Goal: Task Accomplishment & Management: Manage account settings

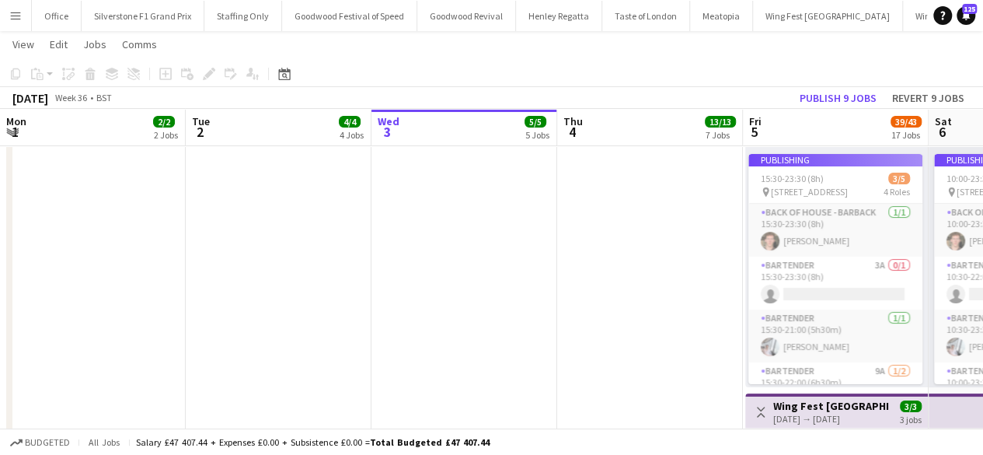
scroll to position [0, 587]
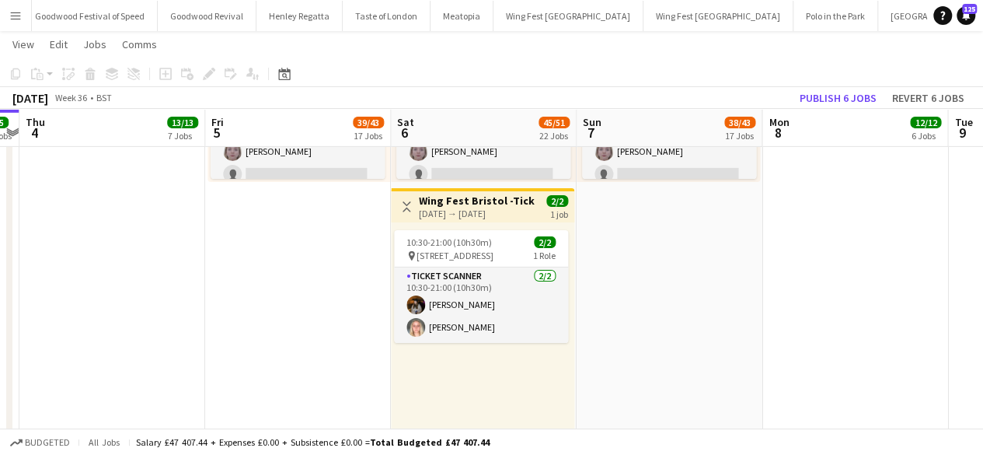
scroll to position [2525, 0]
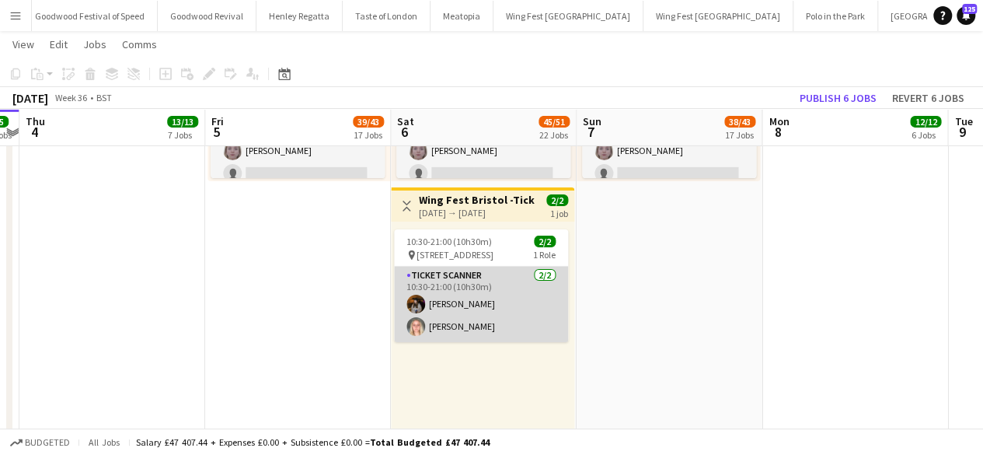
click at [448, 298] on app-card-role "Ticket Scanner 2/2 10:30-21:00 (10h30m) Lara Whitfield Elizabeth Plummer" at bounding box center [481, 304] width 174 height 75
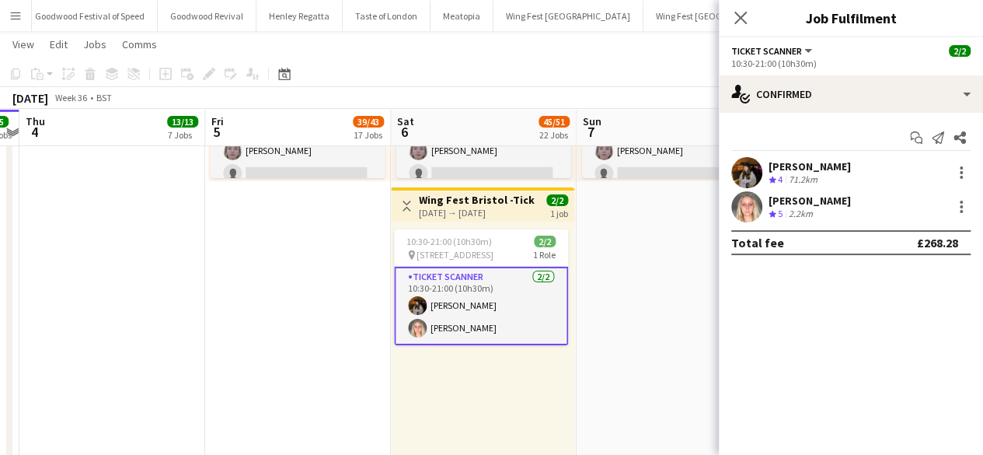
click at [814, 162] on div "[PERSON_NAME]" at bounding box center [810, 166] width 82 height 14
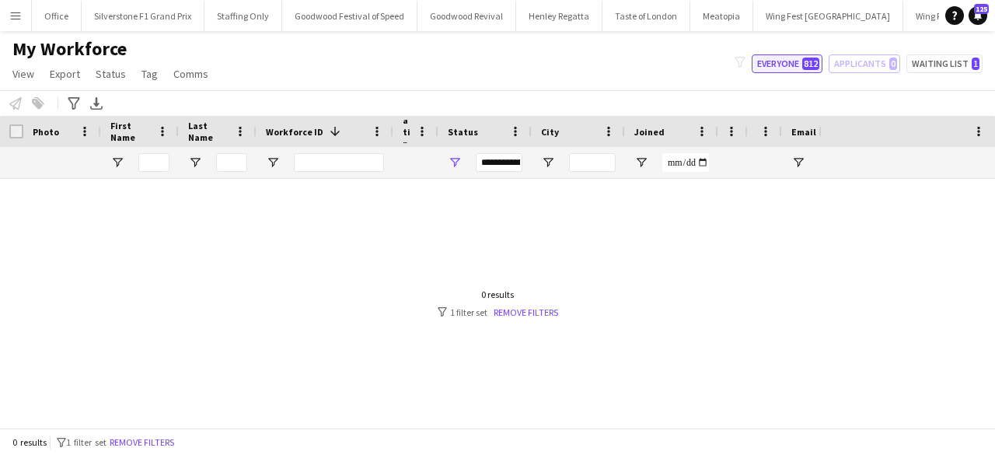
click at [802, 57] on button "Everyone 812" at bounding box center [786, 63] width 71 height 19
type input "**********"
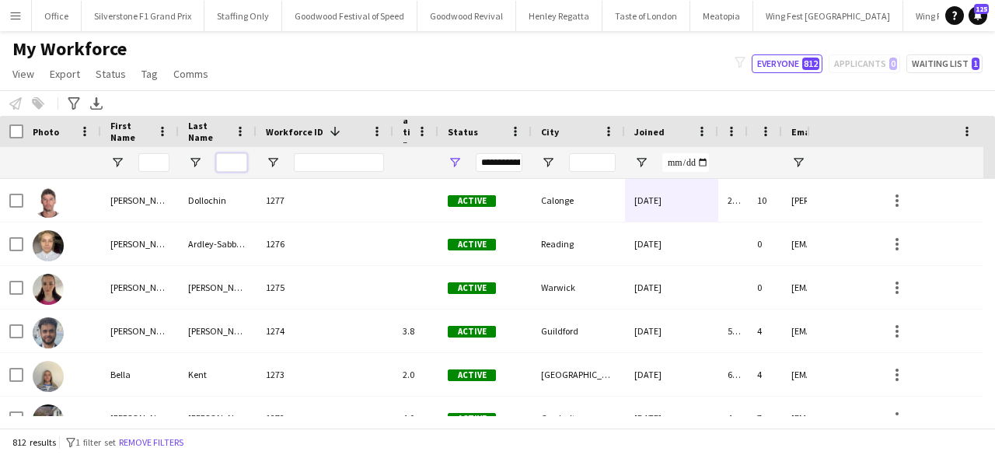
click at [223, 163] on input "Last Name Filter Input" at bounding box center [231, 162] width 31 height 19
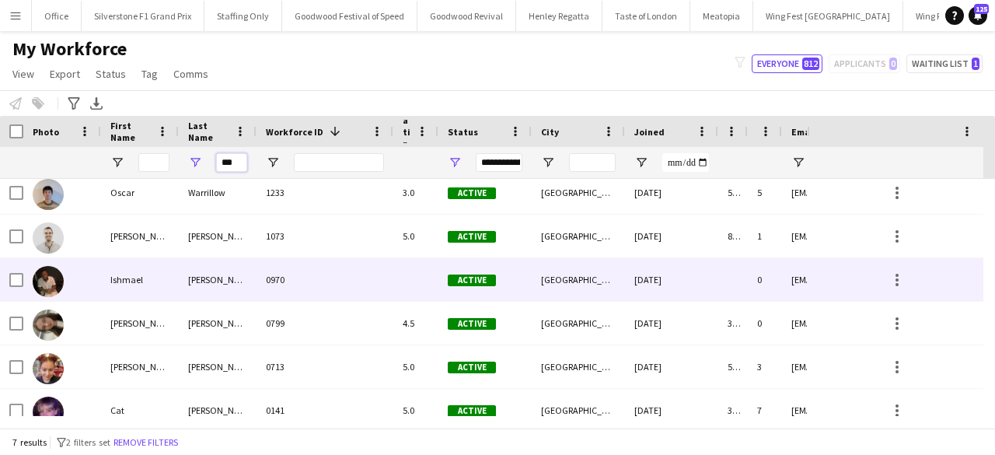
scroll to position [67, 0]
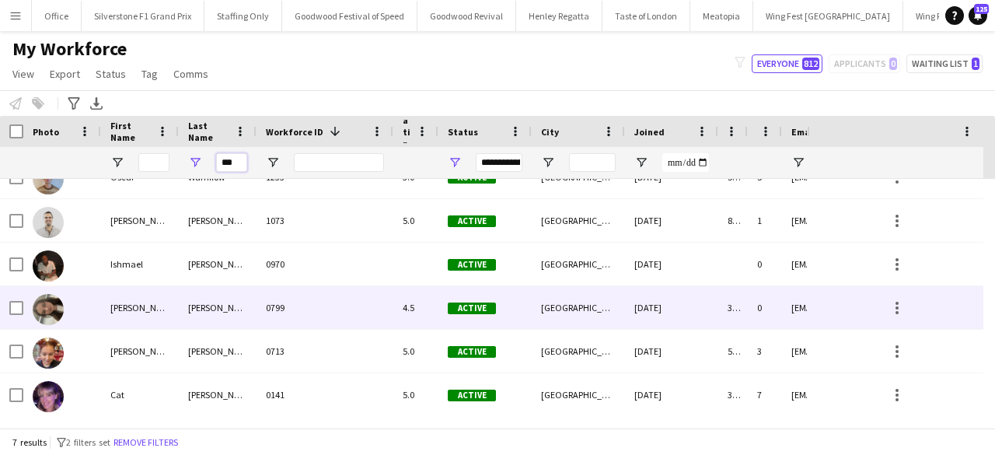
type input "***"
click at [210, 307] on div "Lloyd" at bounding box center [218, 307] width 78 height 43
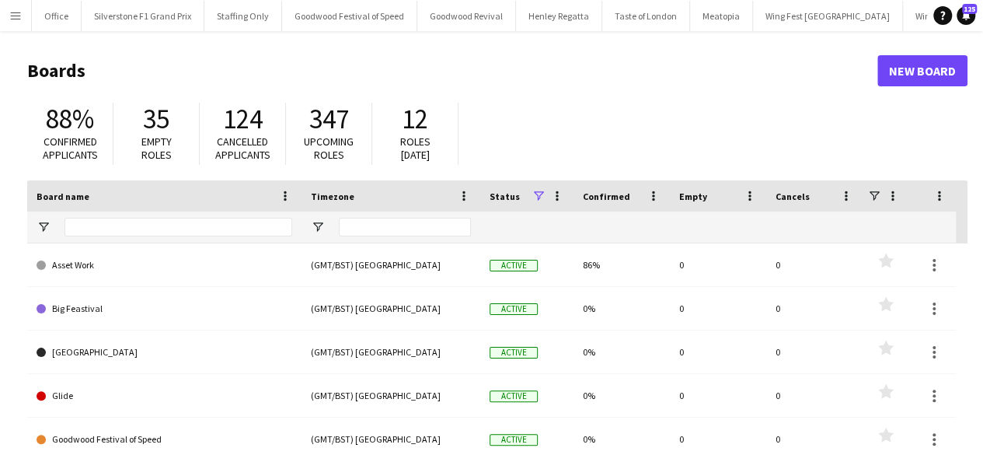
click at [22, 13] on button "Menu" at bounding box center [15, 15] width 31 height 31
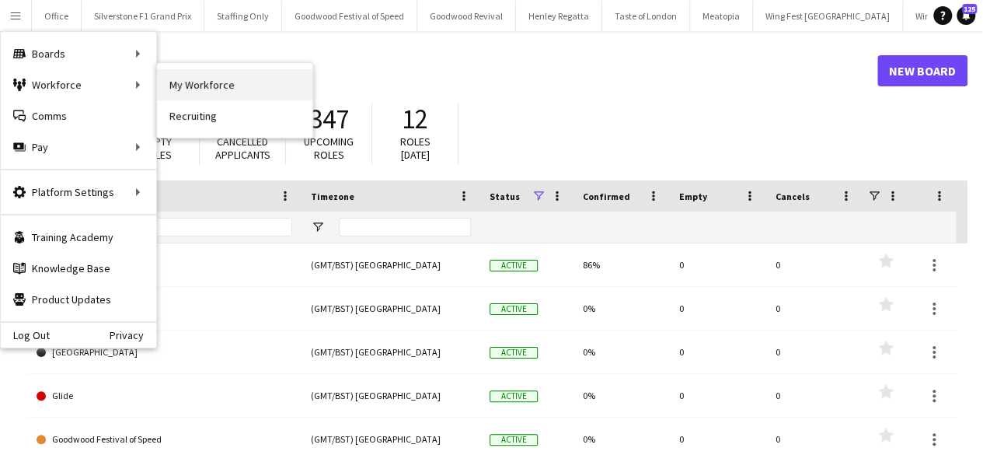
click at [216, 78] on link "My Workforce" at bounding box center [234, 84] width 155 height 31
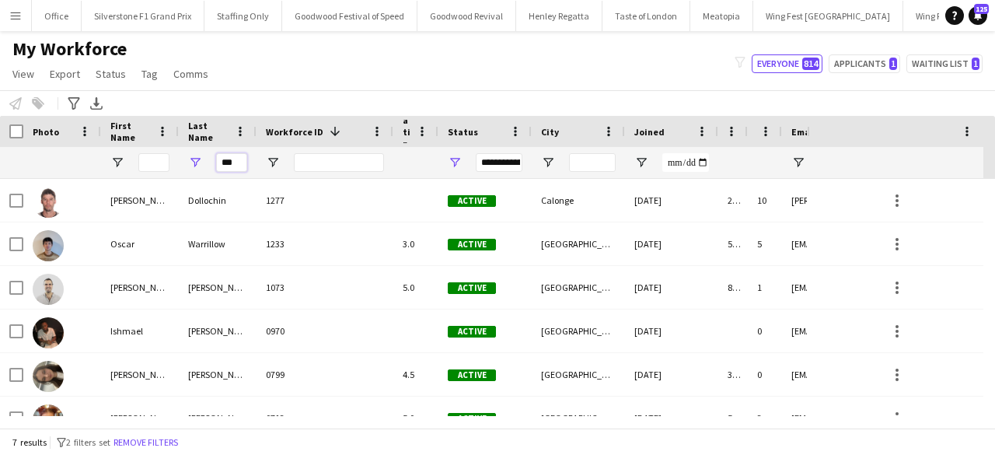
click at [236, 166] on input "***" at bounding box center [231, 162] width 31 height 19
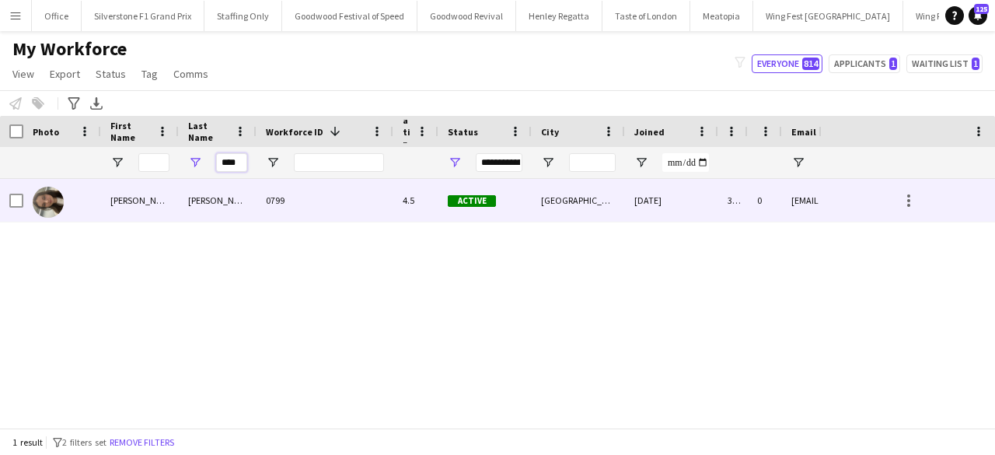
type input "****"
click at [183, 205] on div "Lloyd" at bounding box center [218, 200] width 78 height 43
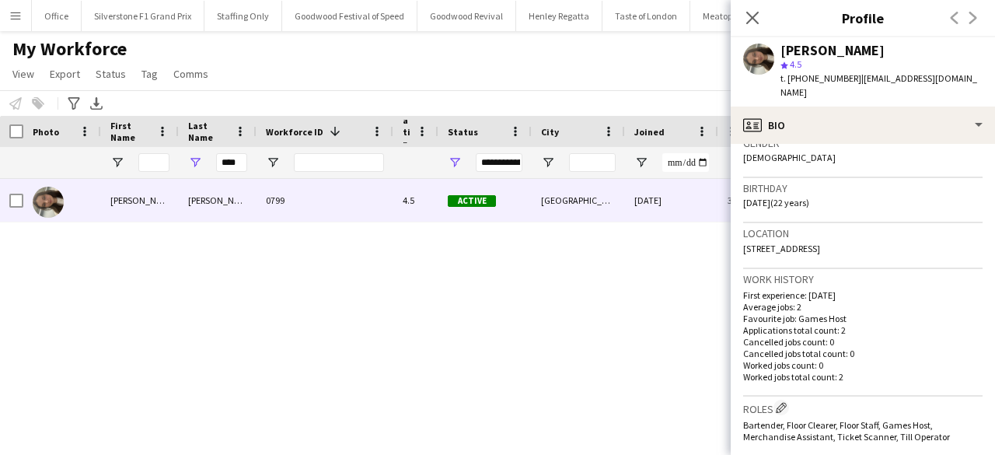
scroll to position [278, 0]
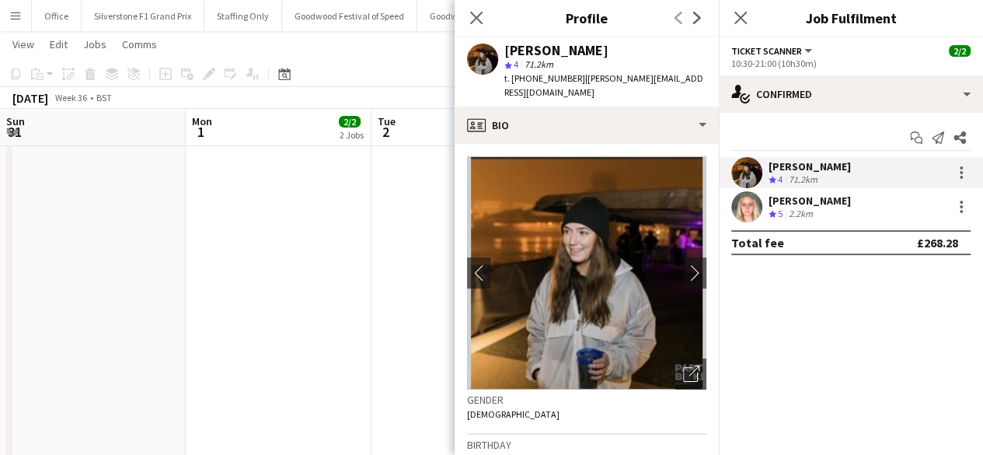
scroll to position [0, 723]
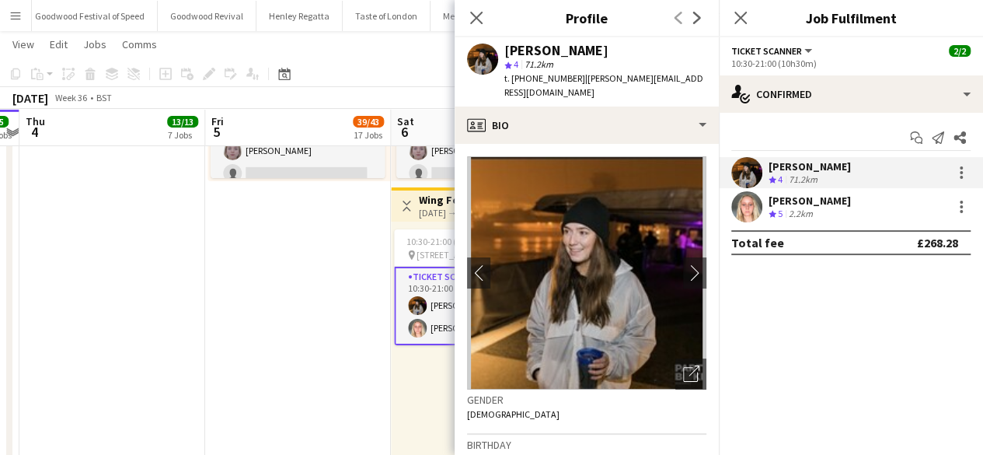
click at [323, 271] on app-date-cell "Toggle View Wing Fest Bristol - Tickets, Games and Merch [DATE] → [DATE] 6/6 3 …" at bounding box center [298, 43] width 186 height 850
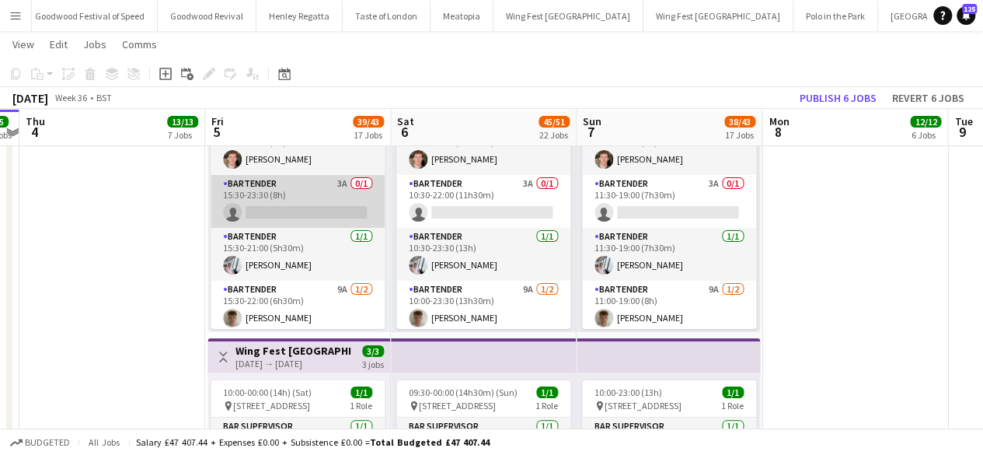
scroll to position [0, 0]
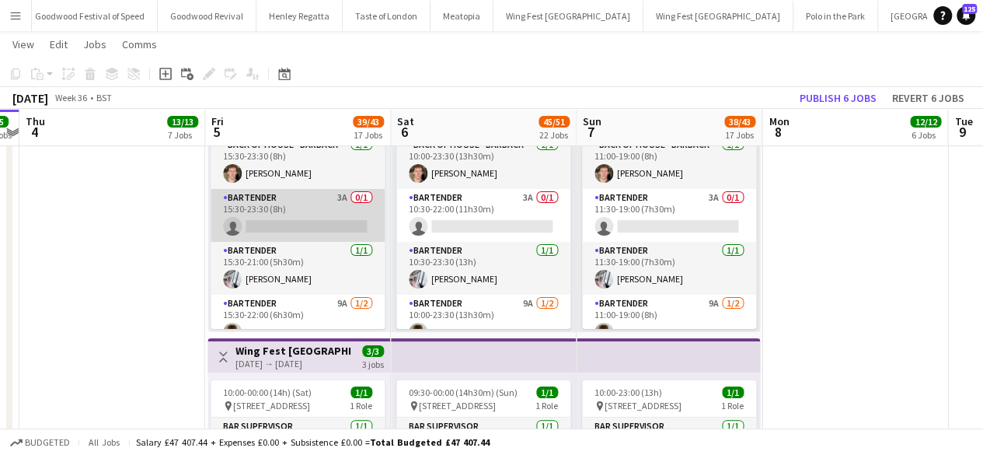
click at [277, 226] on app-card-role "Bartender 3A 0/1 15:30-23:30 (8h) single-neutral-actions" at bounding box center [298, 215] width 174 height 53
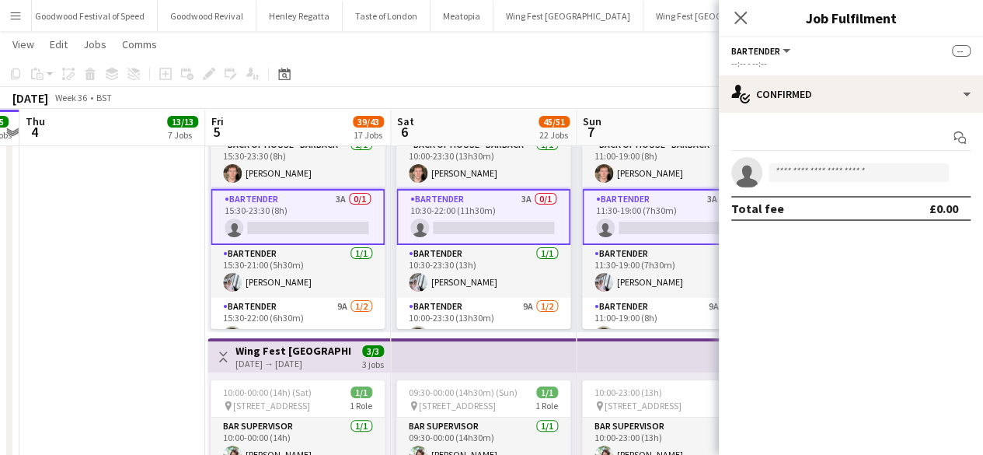
click at [277, 226] on app-card-role "Bartender 3A 0/1 15:30-23:30 (8h) single-neutral-actions" at bounding box center [298, 217] width 174 height 56
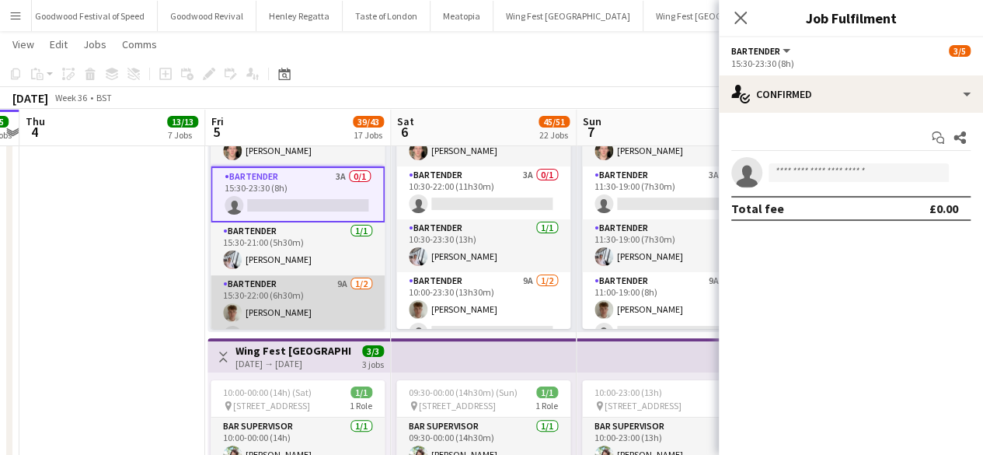
scroll to position [25, 0]
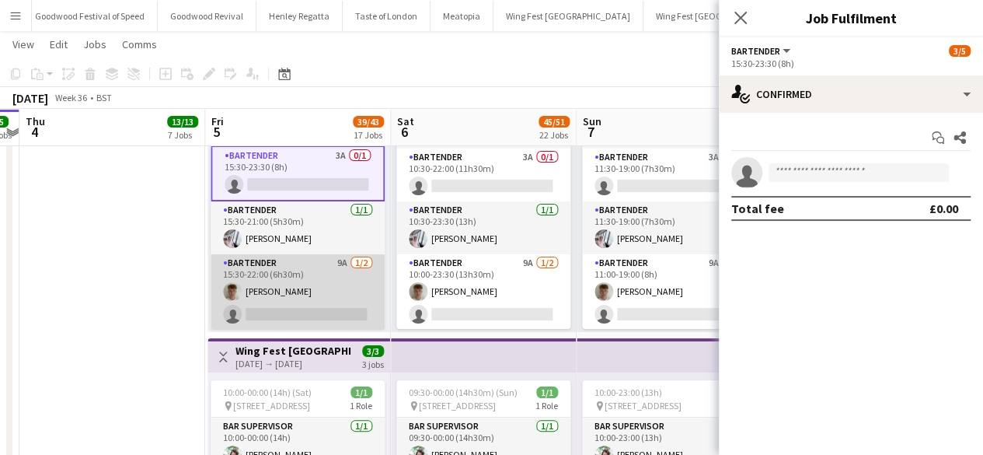
click at [285, 301] on app-card-role "Bartender 9A [DATE] 15:30-22:00 (6h30m) [PERSON_NAME] single-neutral-actions" at bounding box center [298, 291] width 174 height 75
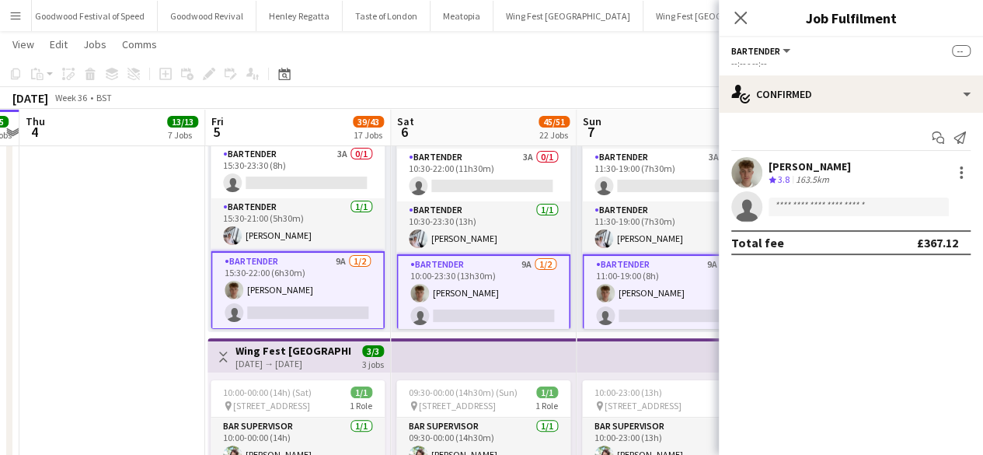
click at [285, 301] on app-card-role "Bartender 9A [DATE] 15:30-22:00 (6h30m) [PERSON_NAME] single-neutral-actions" at bounding box center [298, 290] width 174 height 78
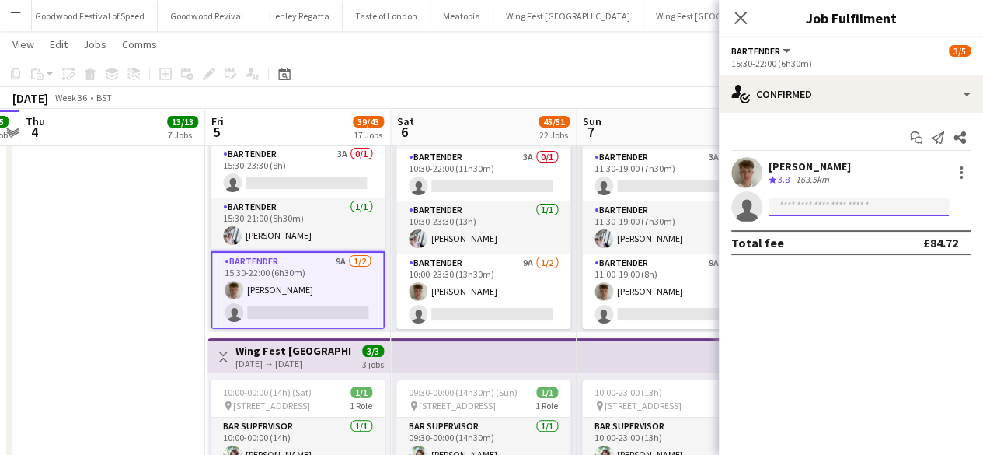
click at [814, 209] on input at bounding box center [859, 206] width 180 height 19
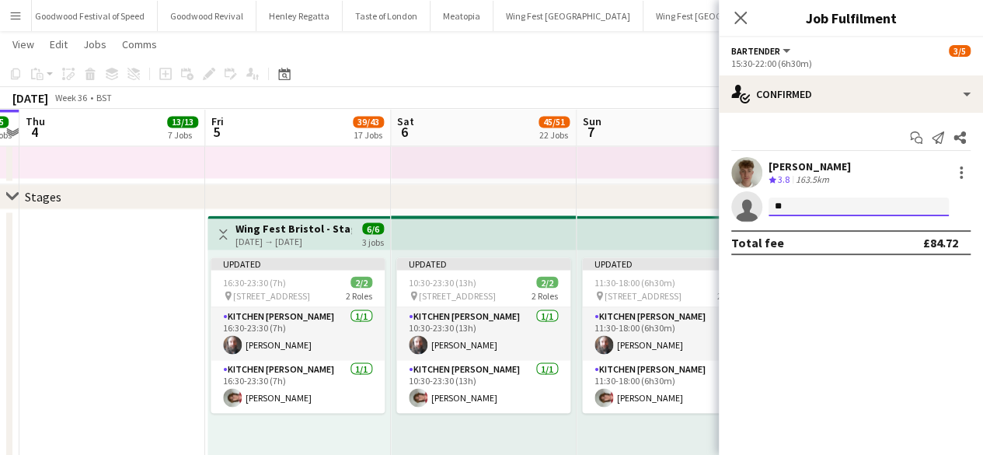
type input "*"
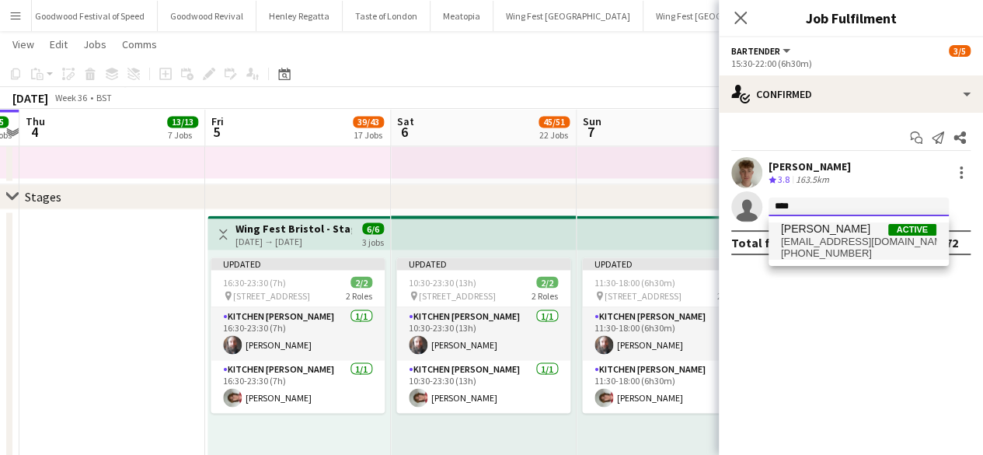
type input "****"
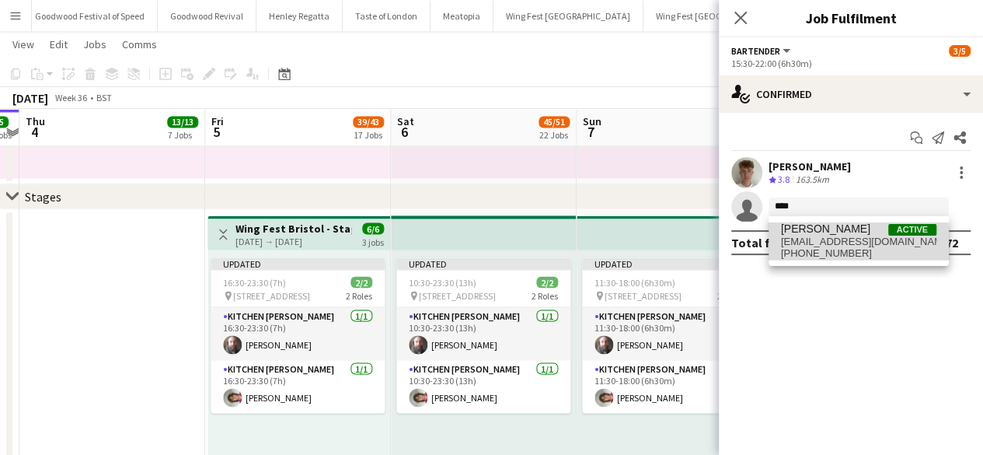
click at [793, 248] on span "[PHONE_NUMBER]" at bounding box center [858, 253] width 155 height 12
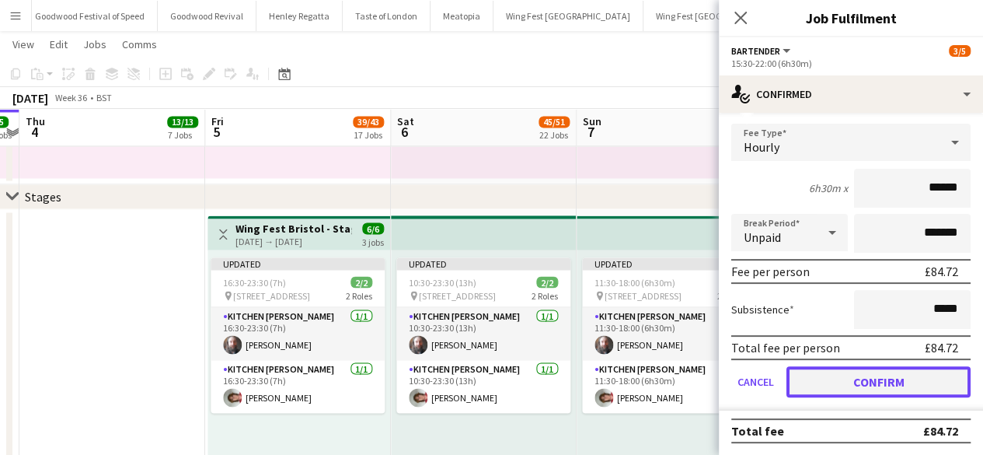
click at [847, 388] on button "Confirm" at bounding box center [878, 381] width 184 height 31
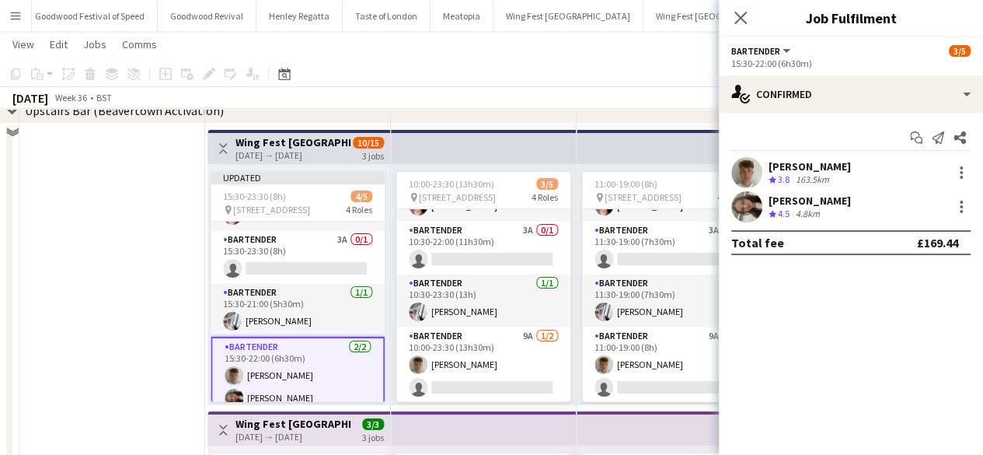
scroll to position [2902, 0]
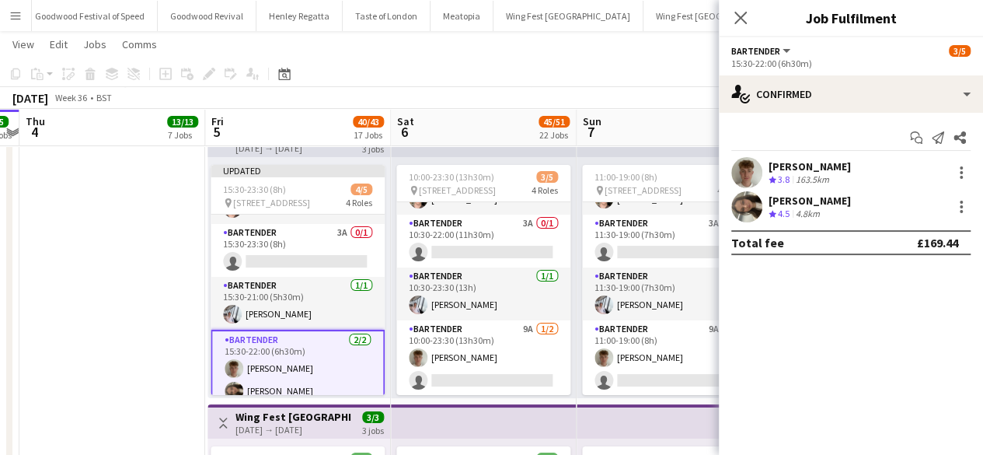
click at [695, 37] on app-page-menu "View Day view expanded Day view collapsed Month view Date picker Jump to [DATE]…" at bounding box center [491, 46] width 983 height 30
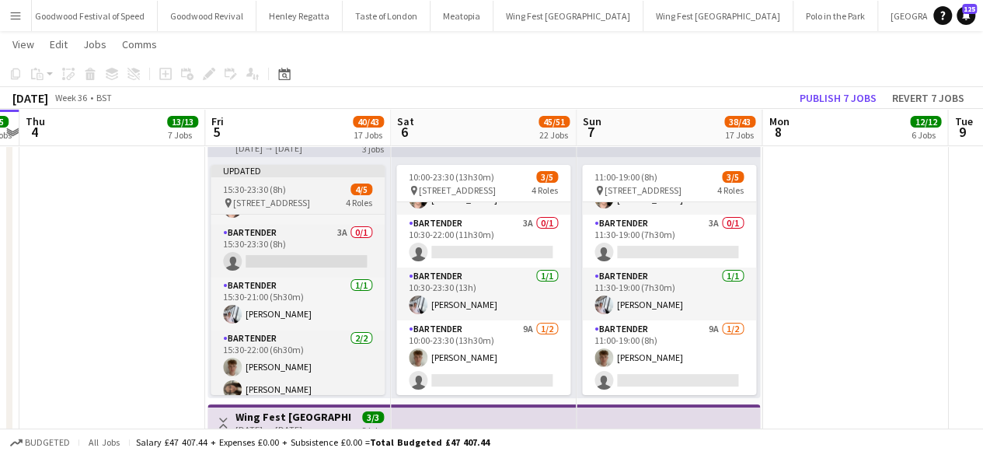
click at [310, 203] on span "[STREET_ADDRESS]" at bounding box center [271, 203] width 77 height 12
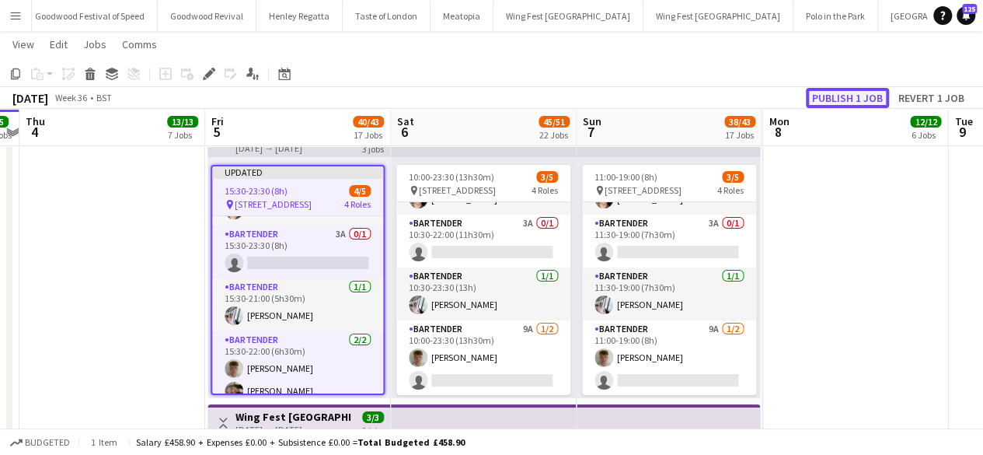
click at [820, 96] on button "Publish 1 job" at bounding box center [847, 98] width 83 height 20
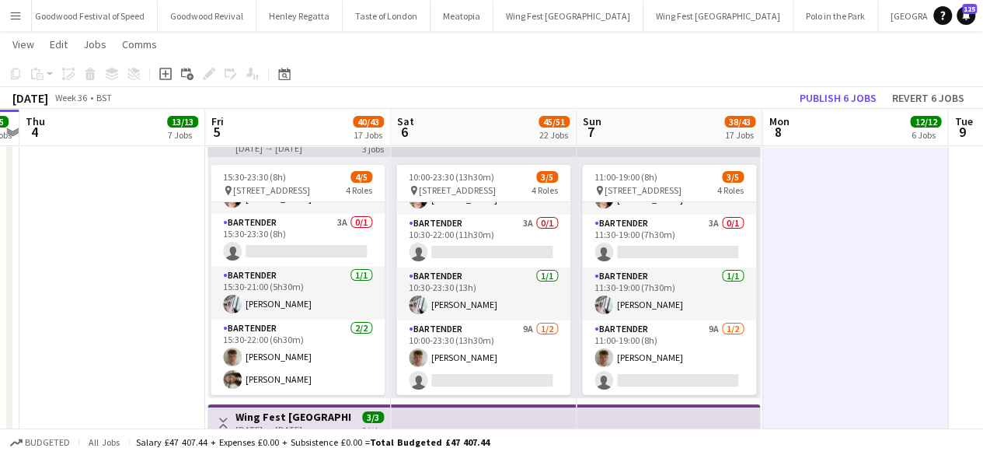
scroll to position [40, 0]
